Goal: Find specific page/section: Find specific page/section

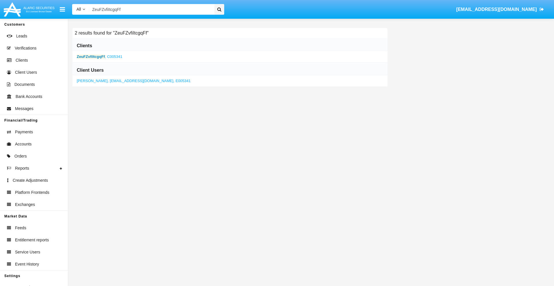
type input "ZeuFZvfiItcgqFf"
click at [91, 57] on b "ZeuFZvfiItcgqFf" at bounding box center [91, 56] width 28 height 4
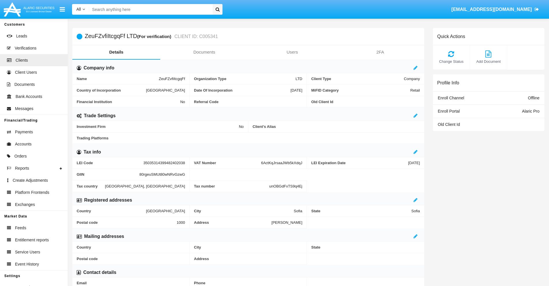
click at [204, 52] on link "Documents" at bounding box center [204, 52] width 88 height 14
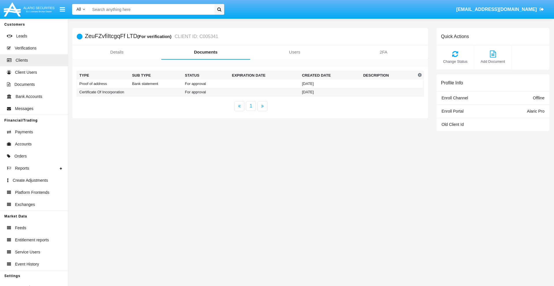
click at [103, 84] on td "Proof of address" at bounding box center [103, 84] width 53 height 8
